Goal: Information Seeking & Learning: Learn about a topic

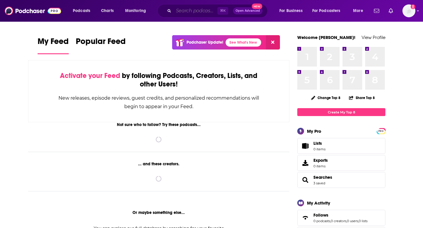
click at [199, 12] on input "Search podcasts, credits, & more..." at bounding box center [195, 10] width 44 height 9
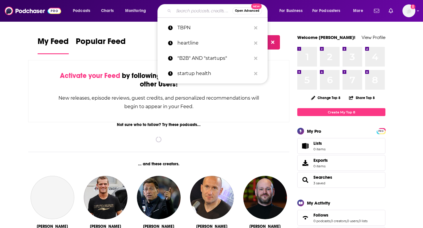
paste input "The Biotech Startups Podcast"
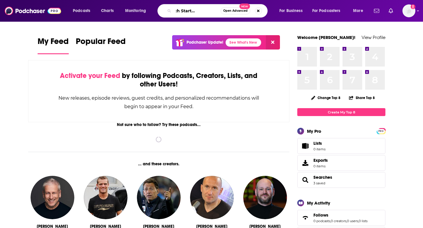
type input "The Biotech Startups Podcast"
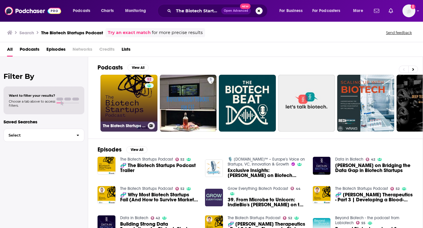
click at [123, 110] on link "52 The Biotech Startups Podcast" at bounding box center [128, 103] width 57 height 57
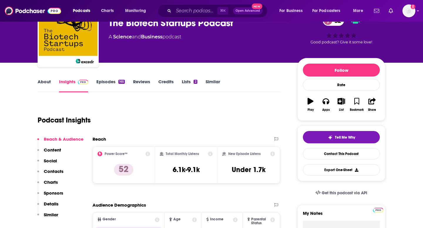
scroll to position [63, 0]
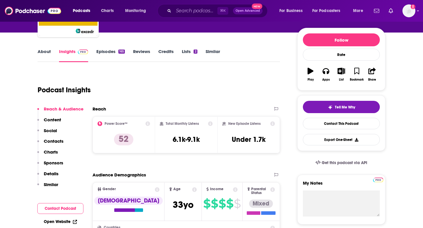
click at [50, 50] on link "About" at bounding box center [44, 56] width 13 height 14
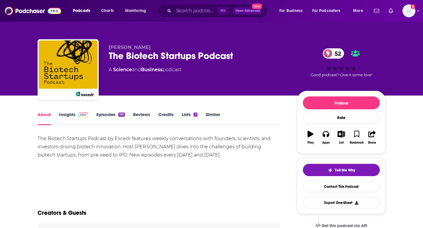
click at [65, 116] on link "Insights" at bounding box center [73, 119] width 29 height 14
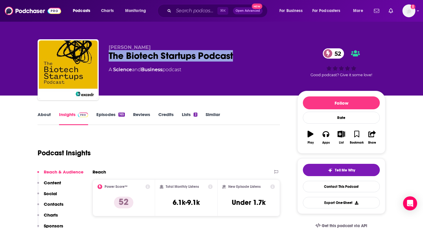
drag, startPoint x: 108, startPoint y: 54, endPoint x: 233, endPoint y: 60, distance: 125.8
click at [233, 60] on div "[PERSON_NAME] The Biotech Startups Podcast 52 A Science and Business podcast 52…" at bounding box center [212, 70] width 348 height 63
copy h2 "The Biotech Startups Podcast"
click at [45, 115] on link "About" at bounding box center [44, 119] width 13 height 14
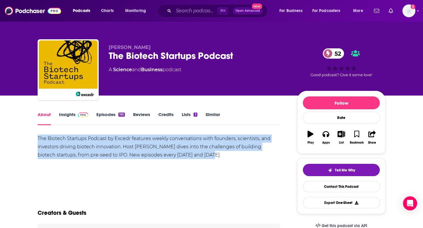
drag, startPoint x: 37, startPoint y: 137, endPoint x: 228, endPoint y: 155, distance: 191.9
copy div "The Biotech Startups Podcast by Excedr features weekly conversations with found…"
click at [65, 116] on link "Insights" at bounding box center [73, 119] width 29 height 14
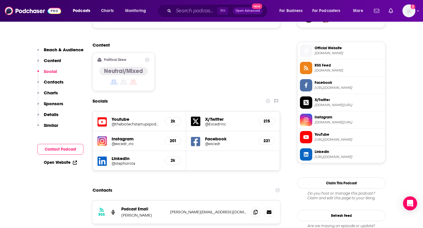
scroll to position [457, 0]
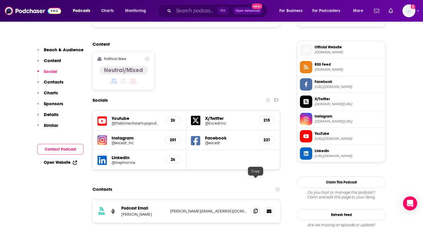
click at [255, 209] on icon at bounding box center [255, 211] width 4 height 5
click at [210, 11] on input "Search podcasts, credits, & more..." at bounding box center [195, 10] width 44 height 9
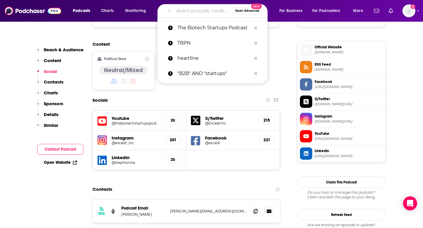
paste input "Biotalk with [PERSON_NAME]"
type input "Biotalk with [PERSON_NAME]"
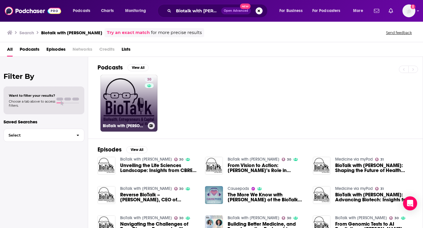
click at [107, 92] on link "30 BioTalk with [PERSON_NAME]" at bounding box center [128, 103] width 57 height 57
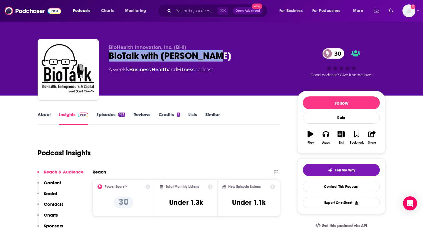
drag, startPoint x: 109, startPoint y: 53, endPoint x: 225, endPoint y: 59, distance: 116.4
click at [225, 59] on div "BioTalk with [PERSON_NAME] 30" at bounding box center [198, 55] width 179 height 11
copy h2 "BioTalk with [PERSON_NAME]"
click at [45, 116] on link "About" at bounding box center [44, 119] width 13 height 14
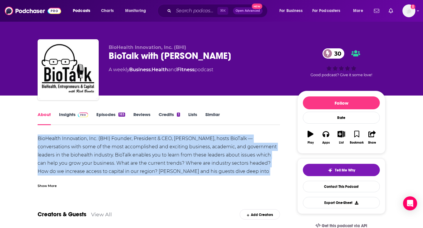
drag, startPoint x: 37, startPoint y: 137, endPoint x: 285, endPoint y: 169, distance: 250.1
copy div "BioHealth Innovation, Inc. (BHI) Founder, President & CEO, [PERSON_NAME], hosts…"
click at [60, 116] on link "Insights" at bounding box center [73, 119] width 29 height 14
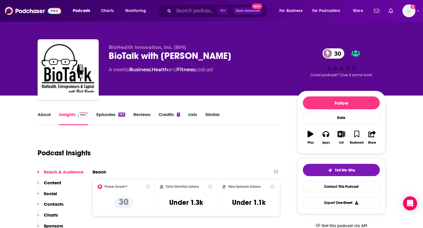
click at [108, 117] on link "Episodes 183" at bounding box center [110, 119] width 29 height 14
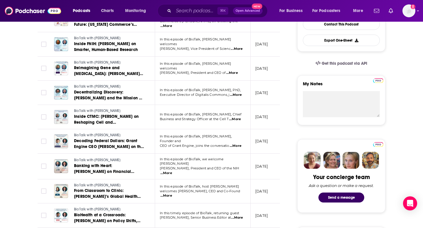
scroll to position [163, 0]
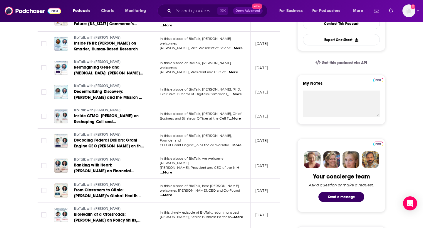
click at [238, 70] on span "...More" at bounding box center [232, 72] width 12 height 5
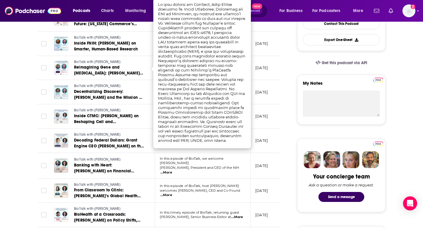
click at [286, 18] on div "Podcasts Charts Monitoring ⌘ K Open Advanced New For Business For Podcasters Mo…" at bounding box center [211, 11] width 423 height 22
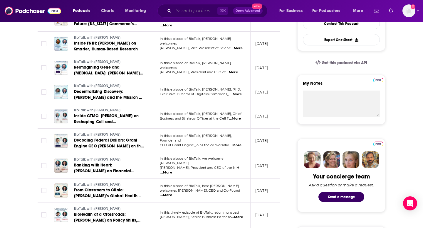
click at [208, 11] on input "Search podcasts, credits, & more..." at bounding box center [195, 10] width 44 height 9
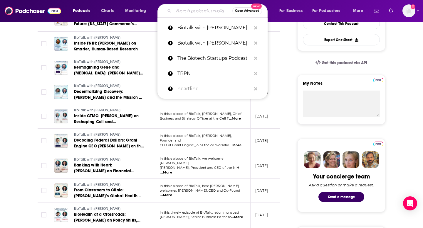
paste input "Biotech Hangout"
type input "Biotech Hangout"
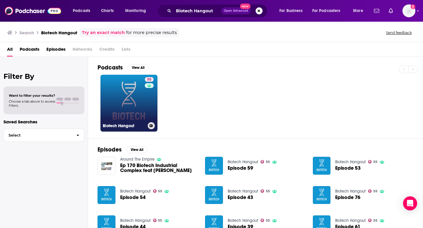
click at [130, 102] on link "55 Biotech Hangout" at bounding box center [128, 103] width 57 height 57
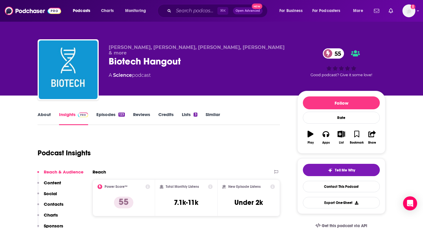
click at [45, 114] on link "About" at bounding box center [44, 119] width 13 height 14
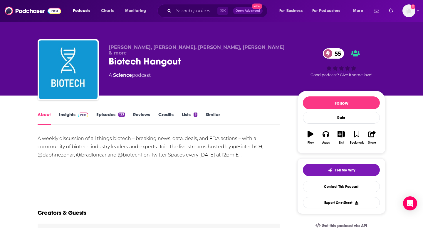
click at [111, 117] on link "Episodes 123" at bounding box center [110, 119] width 28 height 14
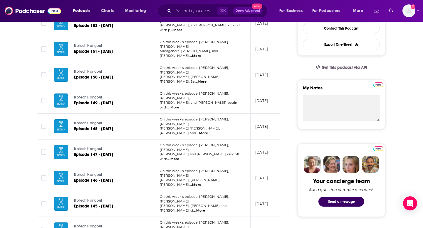
scroll to position [158, 0]
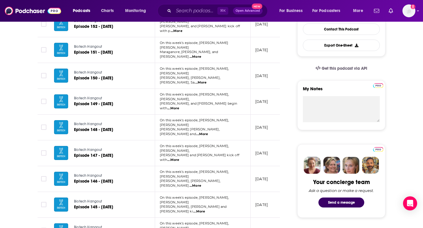
click at [201, 55] on span "...More" at bounding box center [195, 57] width 12 height 5
click at [274, 7] on div "For Business For Podcasters More" at bounding box center [320, 10] width 95 height 9
click at [207, 12] on input "Search podcasts, credits, & more..." at bounding box center [195, 10] width 44 height 9
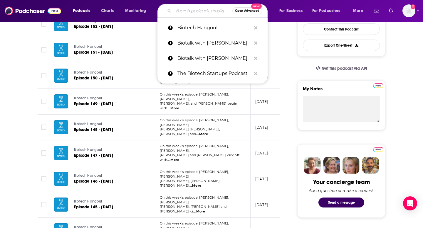
paste input "Business of Biotech"
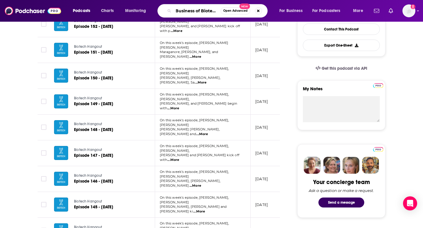
scroll to position [0, 2]
type input "Business of Biotech"
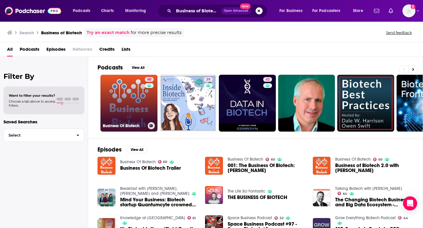
click at [130, 97] on link "60 Business Of Biotech" at bounding box center [128, 103] width 57 height 57
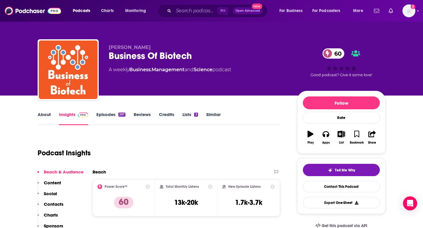
click at [46, 115] on link "About" at bounding box center [44, 119] width 13 height 14
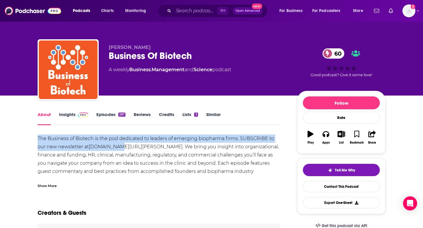
drag, startPoint x: 38, startPoint y: 137, endPoint x: 121, endPoint y: 146, distance: 83.5
click at [121, 146] on div "The Business of Biotech is the pod dedicated to leaders of emerging biopharma f…" at bounding box center [159, 159] width 242 height 49
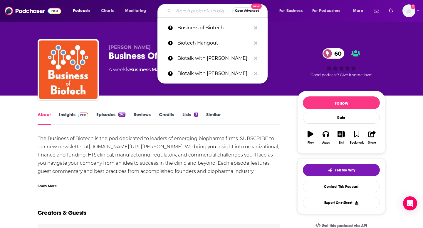
click at [203, 9] on input "Search podcasts, credits, & more..." at bounding box center [202, 10] width 59 height 9
paste input "Biotech Bytes"
type input "Biotech Bytes"
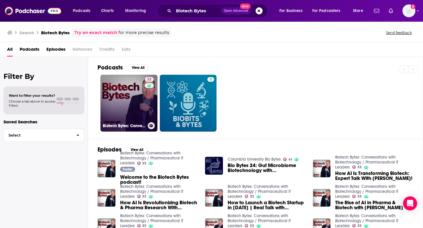
click at [131, 97] on link "33 Biotech Bytes: Conversations with Biotechnology / Pharmaceutical IT Leaders" at bounding box center [128, 103] width 57 height 57
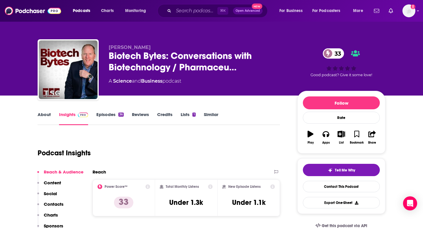
click at [48, 114] on link "About" at bounding box center [44, 119] width 13 height 14
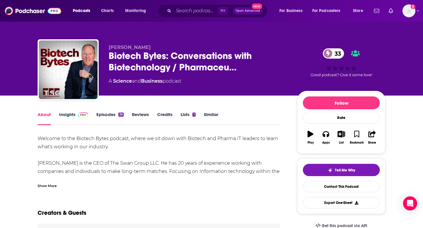
click at [39, 187] on div "Show More" at bounding box center [47, 186] width 19 height 6
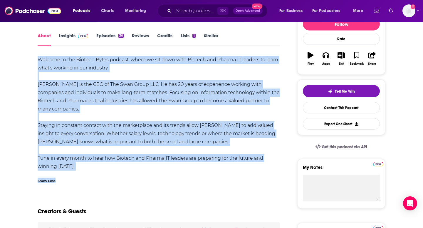
scroll to position [88, 0]
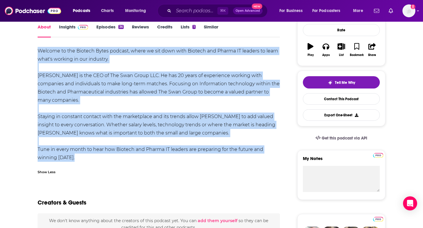
drag, startPoint x: 34, startPoint y: 137, endPoint x: 104, endPoint y: 159, distance: 73.3
copy div "Welcome to the Biotech Bytes podcast, where we sit down with Biotech and Pharma…"
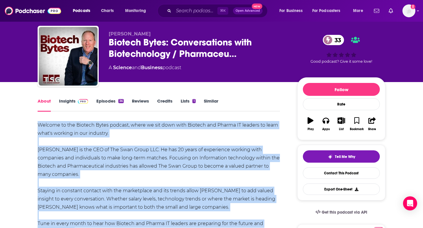
scroll to position [0, 0]
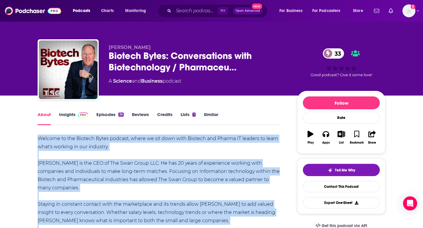
click at [64, 116] on link "Insights" at bounding box center [73, 119] width 29 height 14
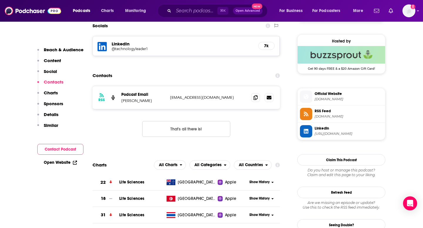
scroll to position [419, 0]
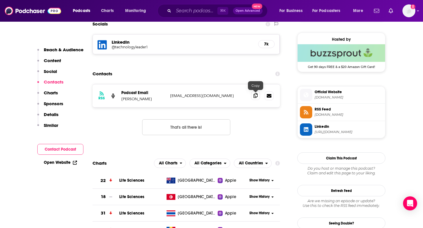
click at [258, 95] on span at bounding box center [255, 95] width 9 height 9
click at [202, 11] on input "Search podcasts, credits, & more..." at bounding box center [195, 10] width 44 height 9
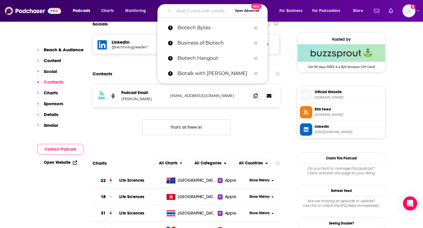
paste input "Beyond Biotech Podcast"
type input "Beyond Biotech Podcast"
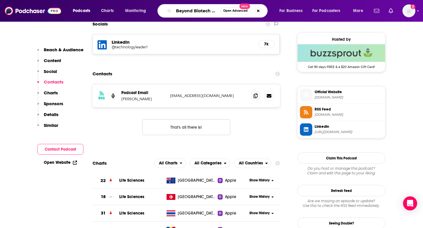
scroll to position [0, 12]
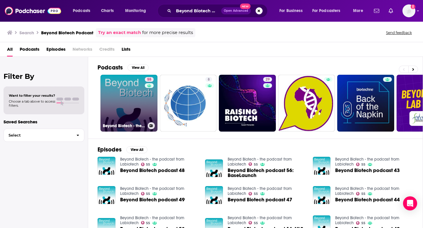
click at [127, 89] on link "55 Beyond Biotech - the podcast from Labiotech" at bounding box center [128, 103] width 57 height 57
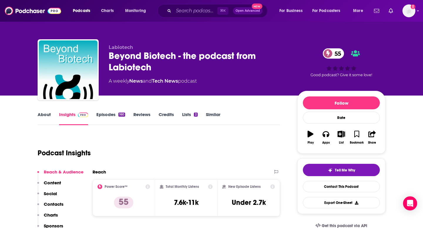
click at [44, 119] on link "About" at bounding box center [44, 119] width 13 height 14
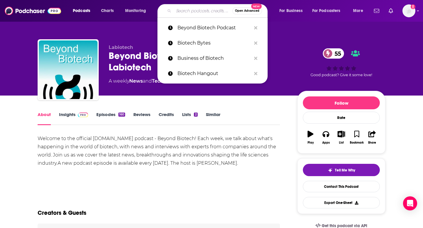
click at [177, 11] on input "Search podcasts, credits, & more..." at bounding box center [202, 10] width 59 height 9
paste input "AI For Pharma Growth"
type input "AI For Pharma Growth"
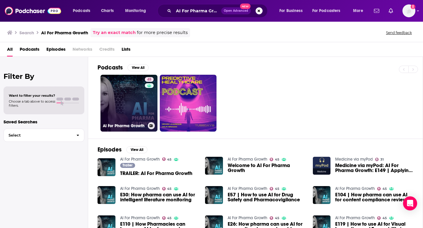
click at [123, 92] on link "45 AI For Pharma Growth" at bounding box center [128, 103] width 57 height 57
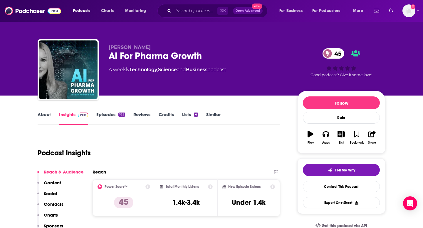
click at [43, 115] on link "About" at bounding box center [44, 119] width 13 height 14
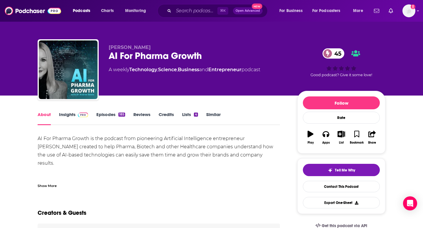
click at [42, 187] on div "Show More" at bounding box center [47, 186] width 19 height 6
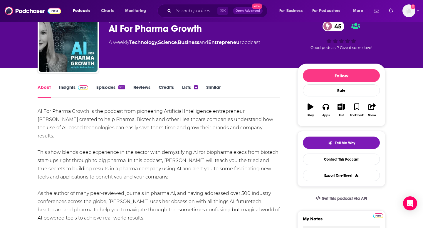
scroll to position [27, 0]
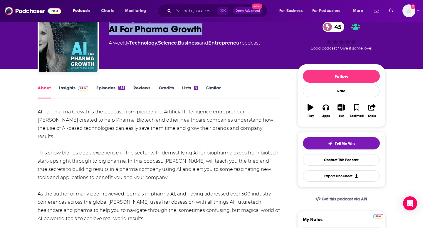
drag, startPoint x: 110, startPoint y: 27, endPoint x: 210, endPoint y: 31, distance: 99.9
click at [210, 31] on div "AI For Pharma Growth 45" at bounding box center [198, 28] width 179 height 11
copy h1 "AI For Pharma Growth"
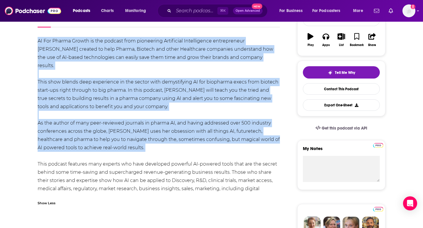
scroll to position [99, 0]
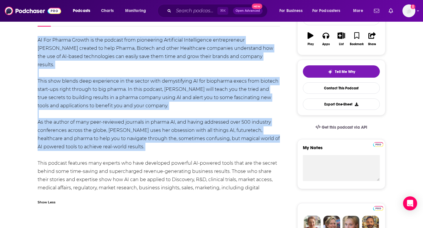
drag, startPoint x: 38, startPoint y: 111, endPoint x: 119, endPoint y: 187, distance: 110.9
click at [119, 187] on div "AI For Pharma Growth is the podcast from pioneering Artificial Intelligence ent…" at bounding box center [159, 118] width 242 height 164
copy div "AI For Pharma Growth is the podcast from pioneering Artificial Intelligence ent…"
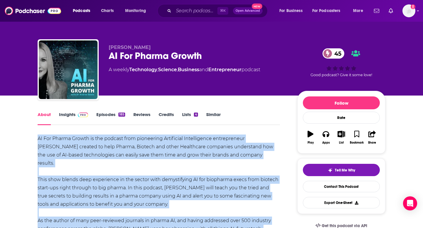
scroll to position [6, 0]
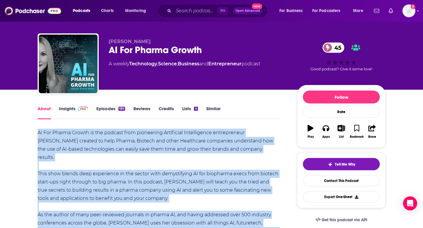
click at [69, 110] on link "Insights" at bounding box center [73, 113] width 29 height 14
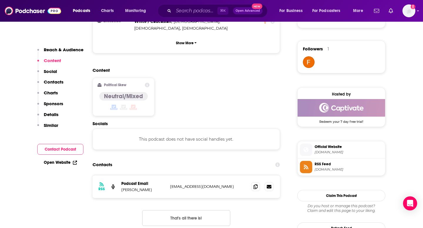
scroll to position [469, 0]
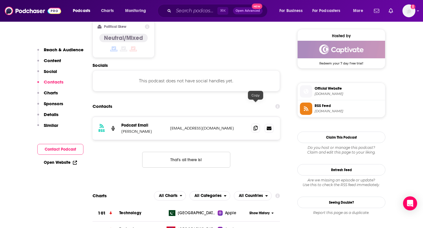
click at [255, 126] on icon at bounding box center [255, 128] width 4 height 5
click at [193, 8] on input "Search podcasts, credits, & more..." at bounding box center [195, 10] width 44 height 9
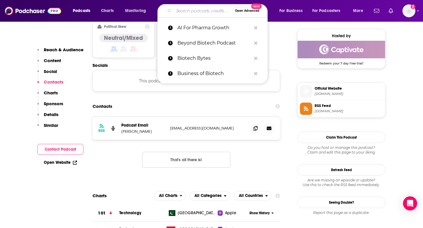
paste input "The Spoon Podcast"
type input "The Spoon Podcast"
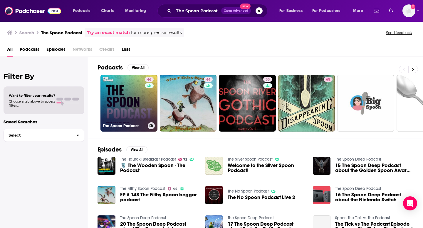
click at [135, 95] on link "46 The Spoon Podcast" at bounding box center [128, 103] width 57 height 57
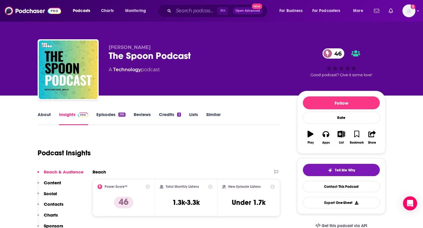
click at [46, 114] on link "About" at bounding box center [44, 119] width 13 height 14
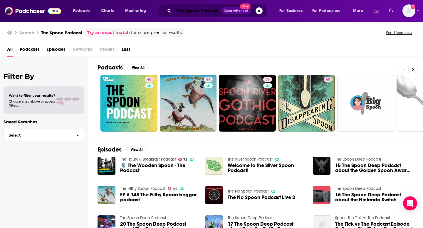
click at [202, 10] on input "The Spoon Podcast" at bounding box center [197, 10] width 48 height 9
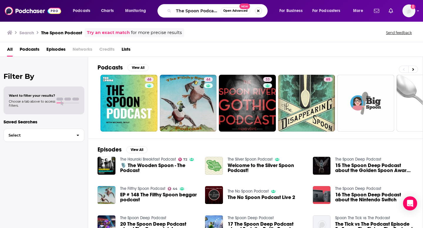
click at [257, 12] on button "Search podcasts, credits, & more..." at bounding box center [258, 10] width 7 height 7
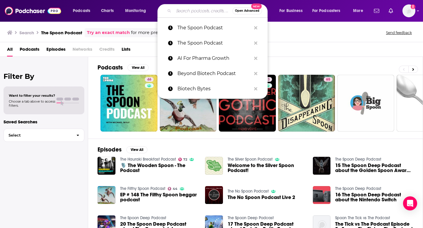
paste input "The Bio Report"
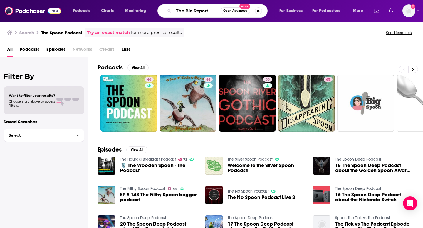
type input "The Bio Report"
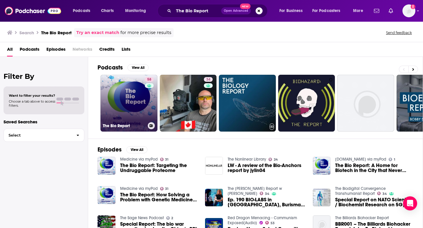
click at [129, 89] on link "58 The Bio Report" at bounding box center [128, 103] width 57 height 57
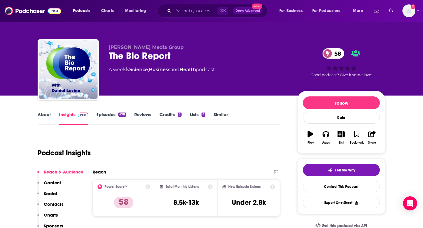
click at [45, 115] on link "About" at bounding box center [44, 119] width 13 height 14
